Goal: Register for event/course

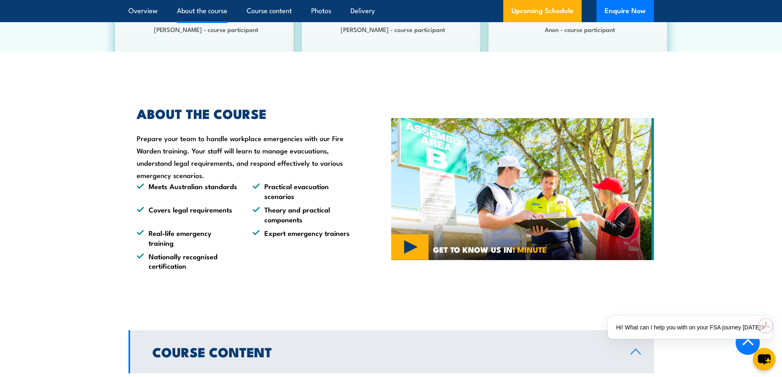
scroll to position [575, 0]
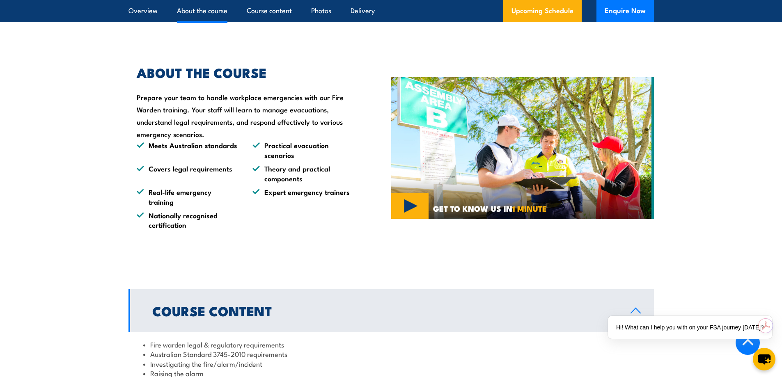
click at [402, 208] on img at bounding box center [522, 148] width 263 height 142
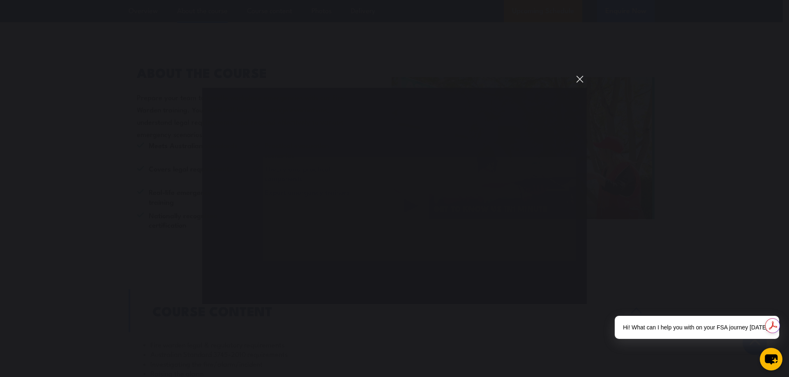
click at [578, 75] on button "You can close this modal content with the ESC key" at bounding box center [579, 79] width 14 height 14
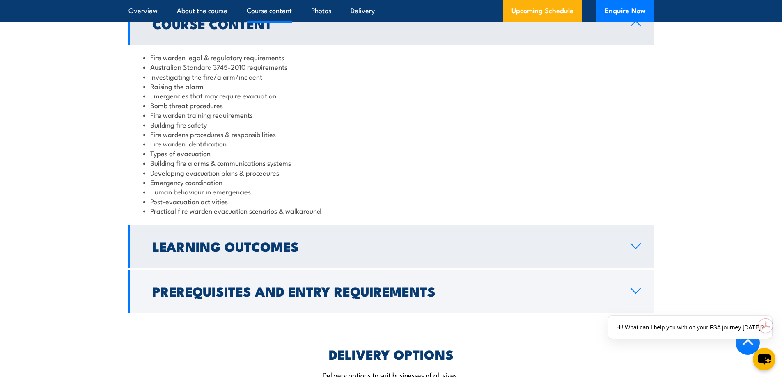
scroll to position [904, 0]
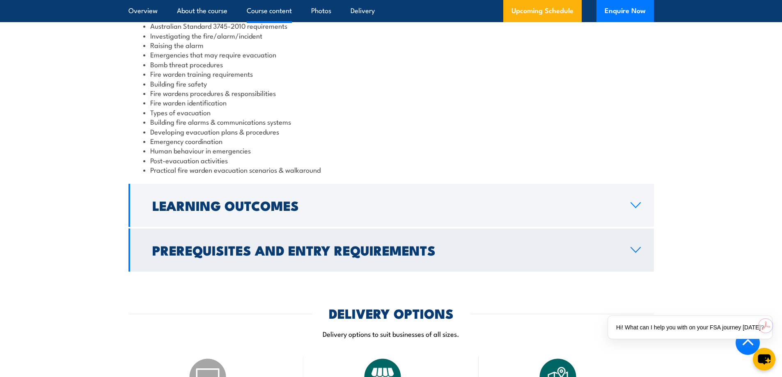
click at [374, 244] on h2 "Prerequisites and Entry Requirements" at bounding box center [384, 249] width 465 height 11
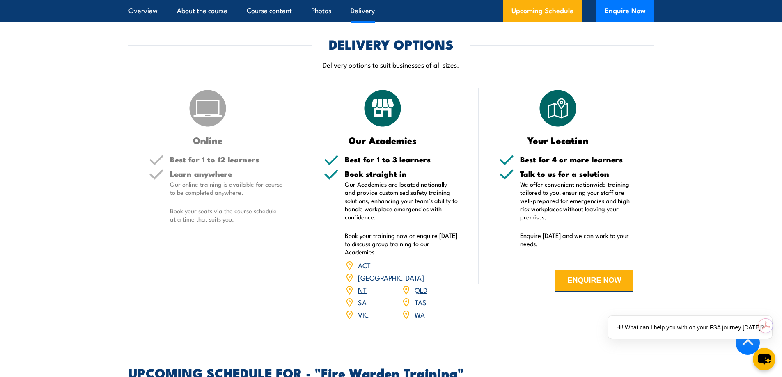
scroll to position [1109, 0]
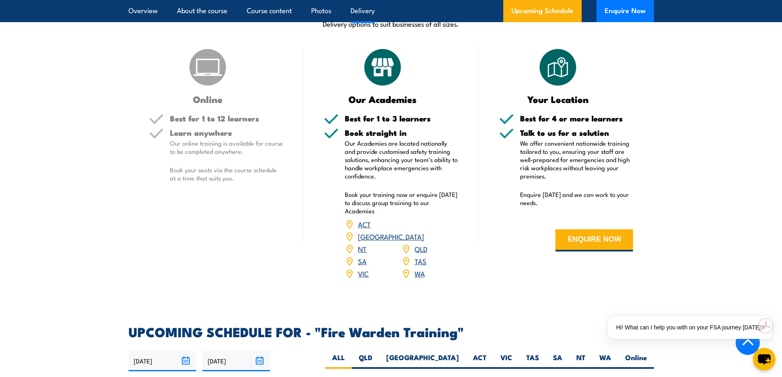
click at [204, 167] on p "Book your seats via the course schedule at a time that suits you." at bounding box center [226, 174] width 113 height 16
click at [217, 89] on div "Online" at bounding box center [216, 75] width 134 height 57
click at [363, 269] on link "VIC" at bounding box center [363, 274] width 11 height 10
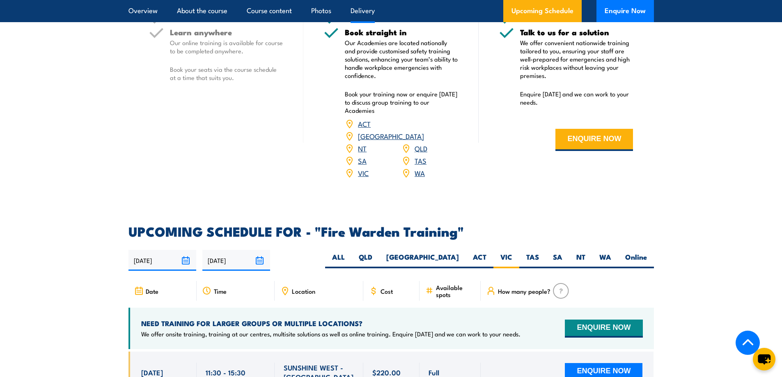
scroll to position [1109, 0]
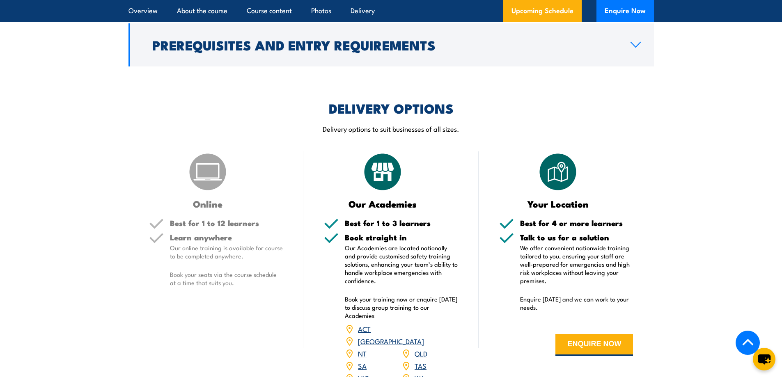
click at [198, 179] on img at bounding box center [207, 172] width 41 height 41
click at [534, 7] on link "Upcoming Schedule" at bounding box center [543, 11] width 78 height 22
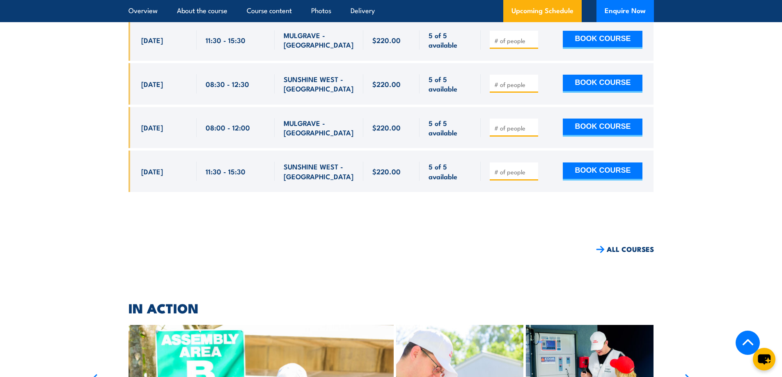
scroll to position [2308, 0]
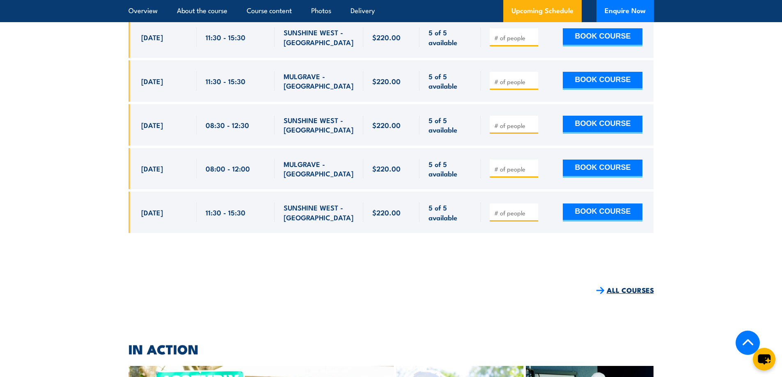
click at [620, 286] on link "ALL COURSES" at bounding box center [625, 290] width 58 height 9
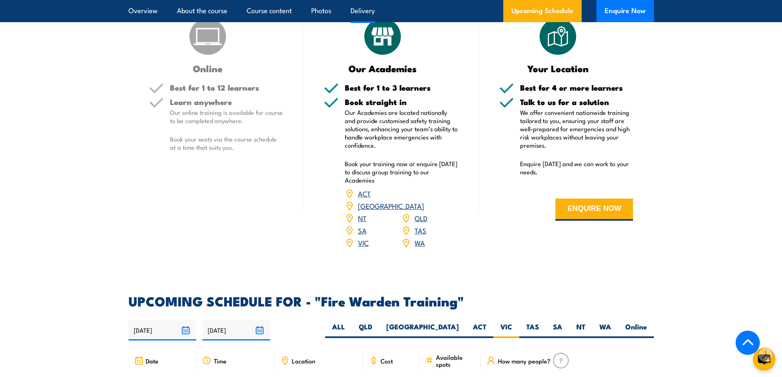
scroll to position [1121, 0]
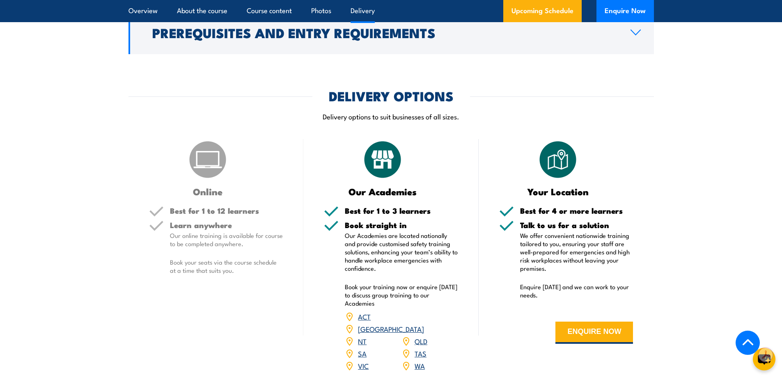
click at [207, 189] on h3 "Online" at bounding box center [208, 191] width 118 height 9
drag, startPoint x: 570, startPoint y: 330, endPoint x: 566, endPoint y: 333, distance: 5.4
click at [569, 331] on button "ENQUIRE NOW" at bounding box center [595, 333] width 78 height 22
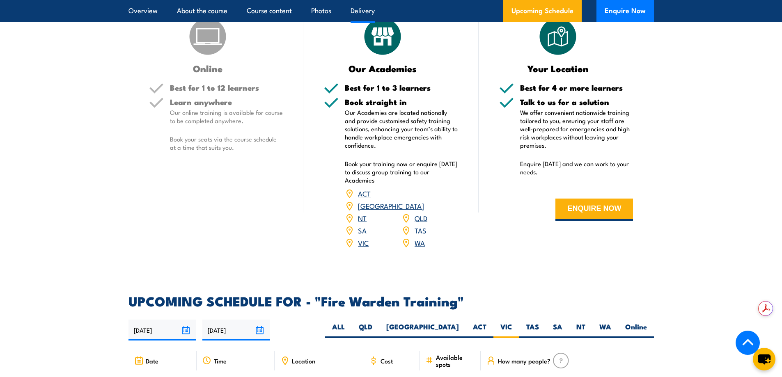
scroll to position [1203, 0]
